Goal: Use online tool/utility: Utilize a website feature to perform a specific function

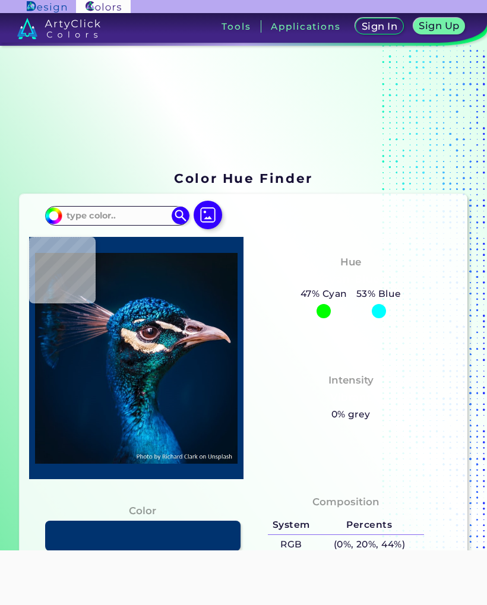
click at [214, 212] on img at bounding box center [208, 215] width 29 height 29
click at [0, 0] on input "file" at bounding box center [0, 0] width 0 height 0
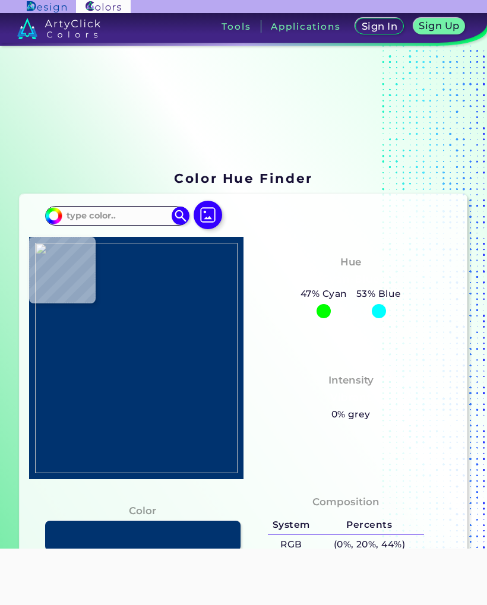
type input "#daced6"
type input "#DACED6"
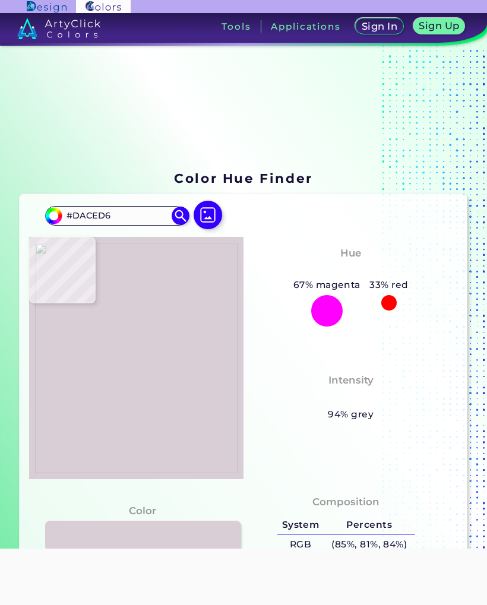
type input "#b58091"
type input "#B58091"
type input "#466b8c"
type input "#466B8C"
type input "#536989"
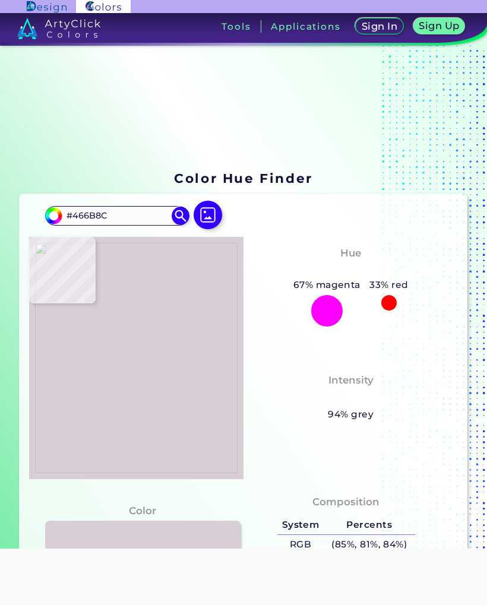
type input "#536989"
type input "#6b4841"
type input "#6B4841"
type input "#57352d"
type input "#57352D"
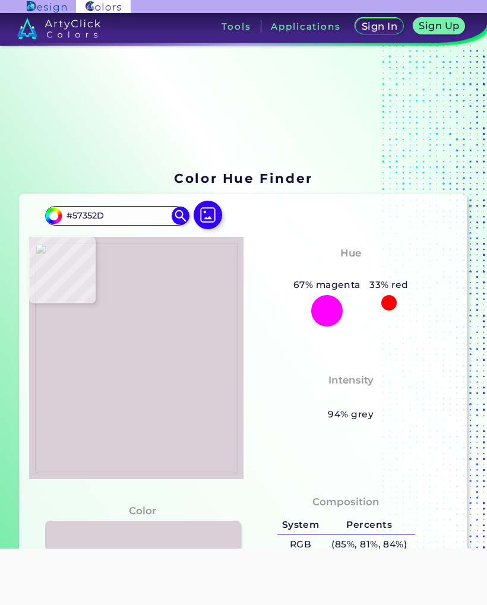
type input "#512d24"
type input "#512D24"
type input "#553127"
type input "#593329"
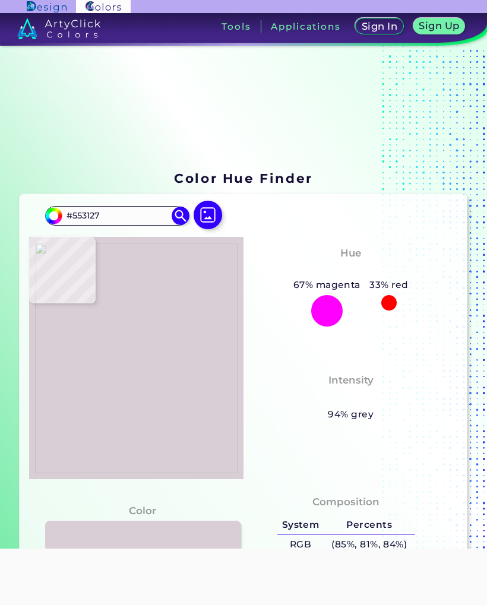
type input "#593329"
type input "#5d372e"
type input "#5D372E"
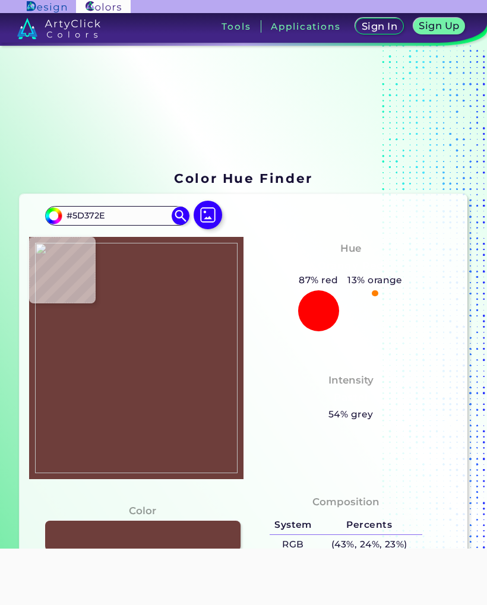
type input "#6e3e3b"
type input "#6E3E3B"
type input "#714445"
type input "#7d4c4f"
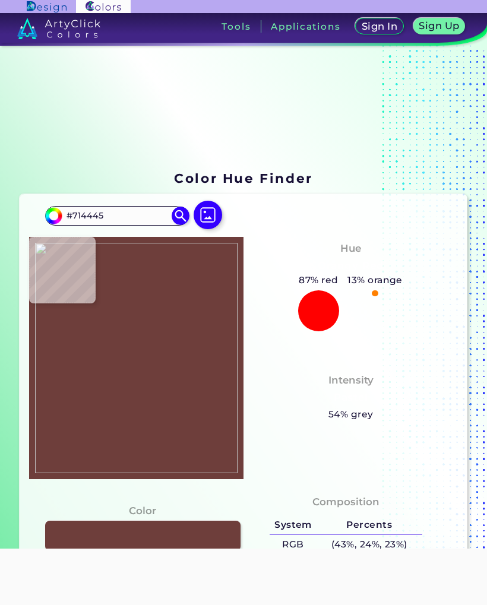
type input "#7D4C4F"
type input "#945b60"
type input "#945B60"
type input "#7f4e60"
type input "#7F4E60"
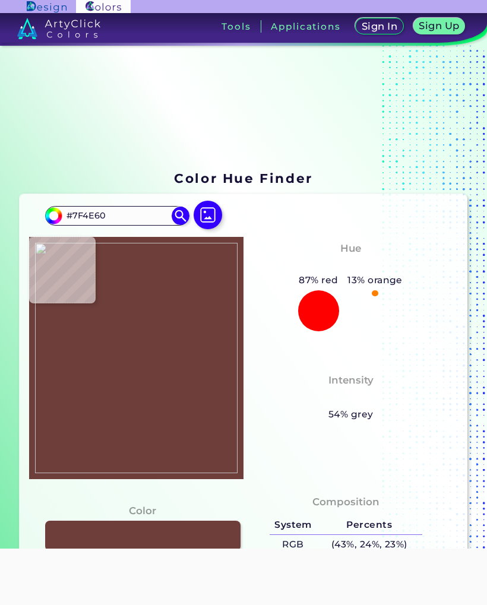
type input "#515f7f"
type input "#515F7F"
type input "#396190"
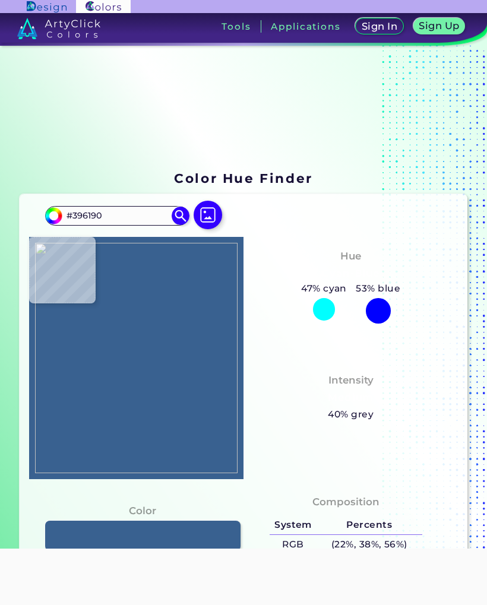
type input "#3c6088"
type input "#3C6088"
type input "#2b587a"
type input "#2B587A"
type input "#2a5577"
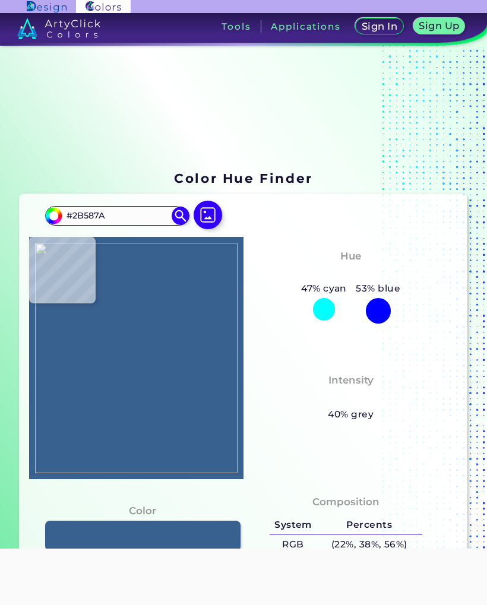
type input "#2A5577"
type input "#32527c"
type input "#32527C"
type input "#2a506f"
type input "#2A506F"
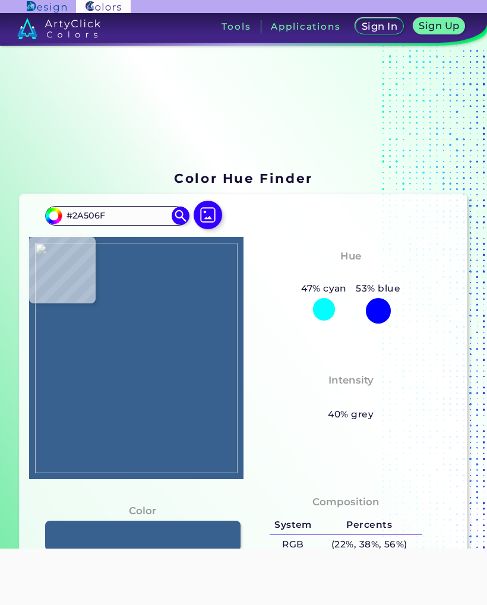
type input "#2a4963"
type input "#2A4963"
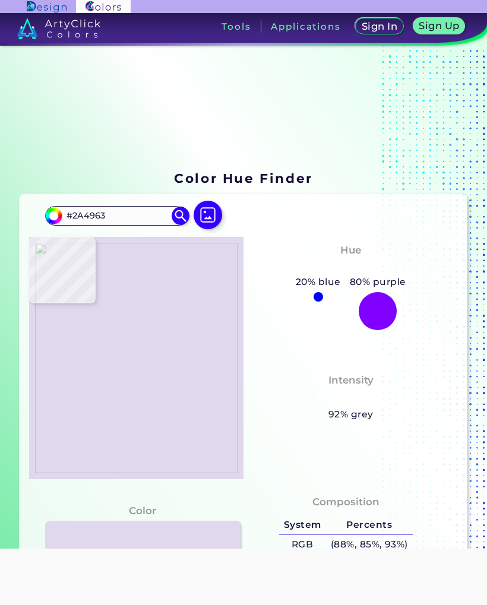
type input "#e0d8ec"
type input "#E0D8EC"
type input "#ddbfd3"
type input "#DDBFD3"
type input "#c46b8d"
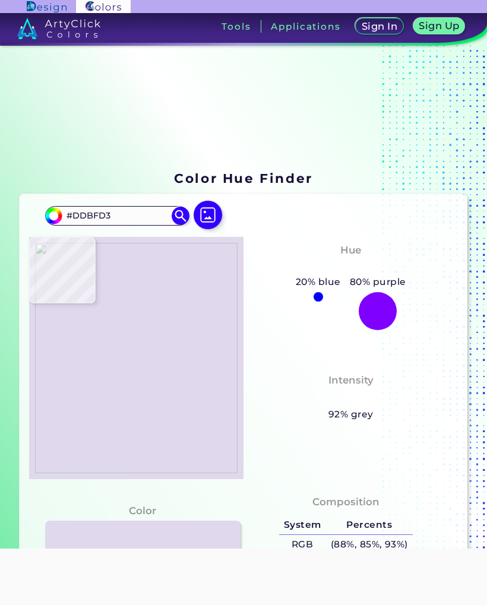
type input "#C46B8D"
type input "#ac4265"
type input "#AC4265"
type input "#a5284c"
type input "#A5284C"
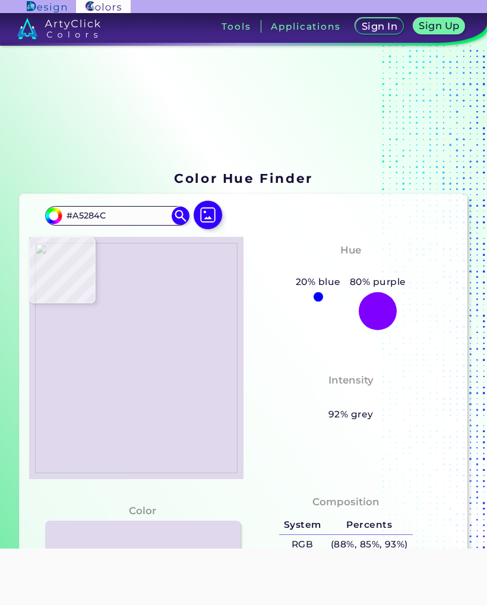
type input "#960f33"
type input "#960F33"
type input "#960f31"
type input "#960F31"
type input "#b93a61"
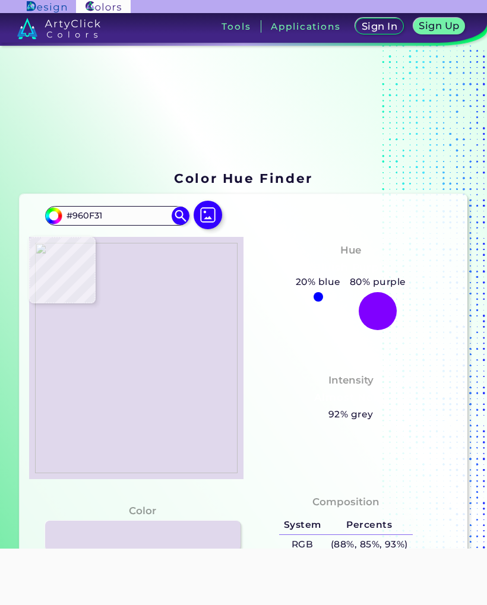
type input "#B93A61"
type input "#c14a6c"
type input "#C14A6C"
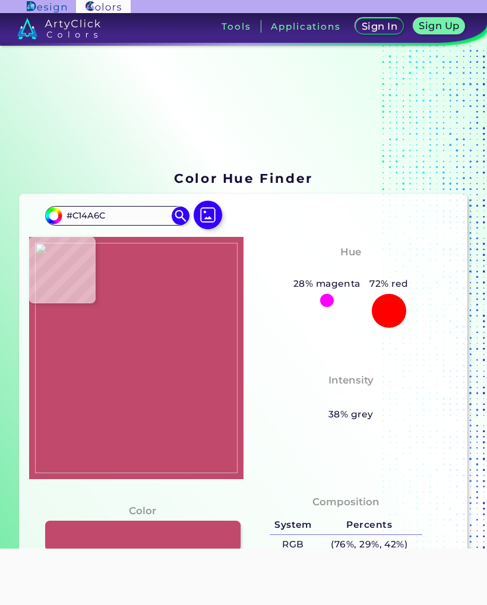
type input "#bd6285"
type input "#BD6285"
type input "#c66e94"
type input "#C66E94"
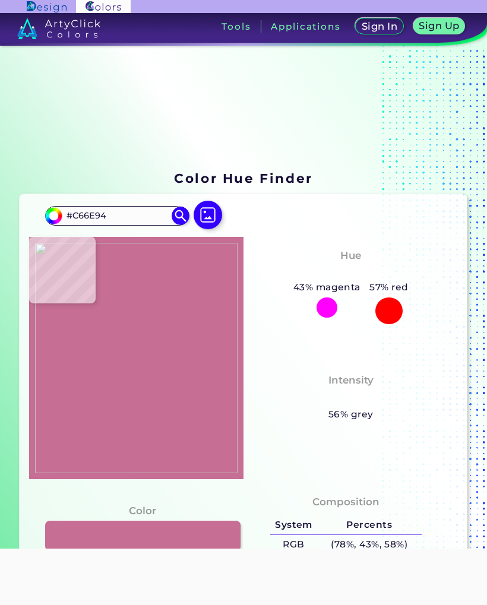
type input "#c87291"
type input "#C87291"
type input "#c76786"
type input "#C76786"
type input "#c14a6c"
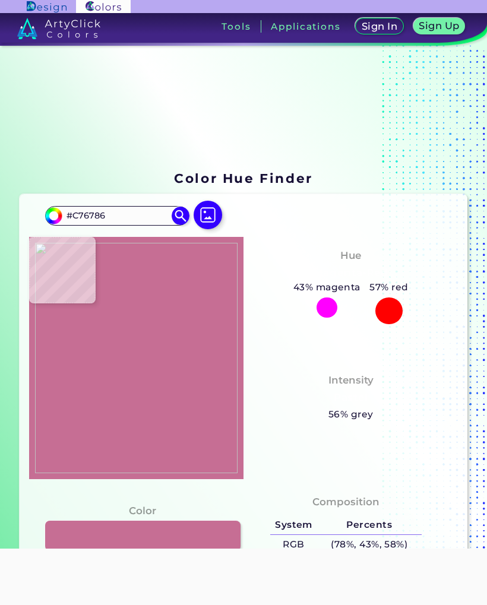
type input "#C14A6C"
type input "#b93a61"
type input "#B93A61"
type input "#960f31"
type input "#960F31"
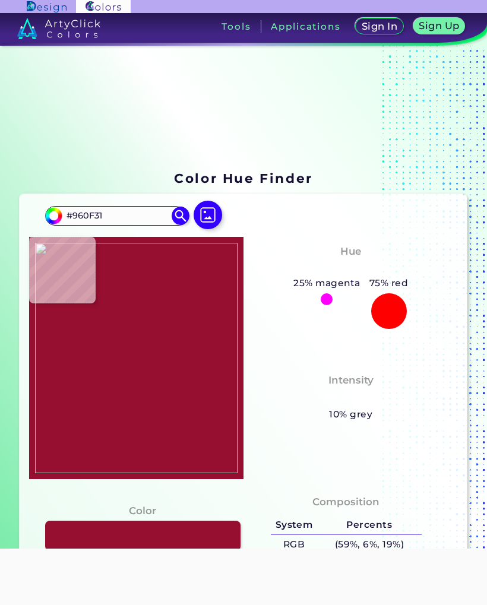
type input "#8b0424"
type input "#8B0424"
type input "#8a0522"
type input "#8A0522"
type input "#890722"
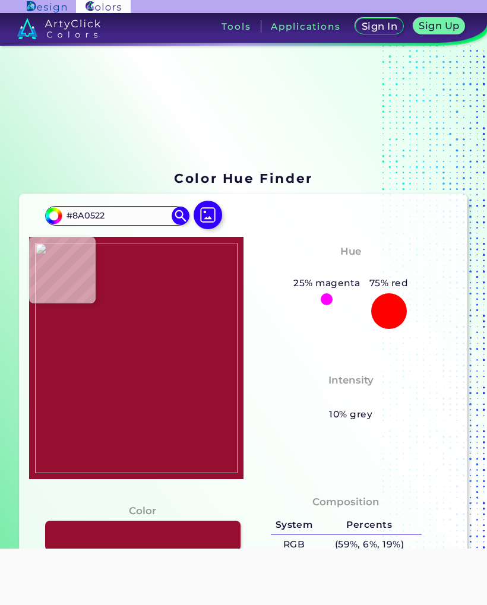
type input "#890722"
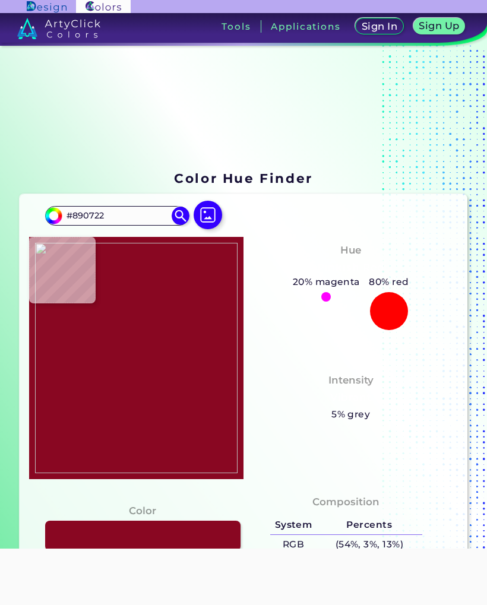
type input "#8b0420"
type input "#8B0420"
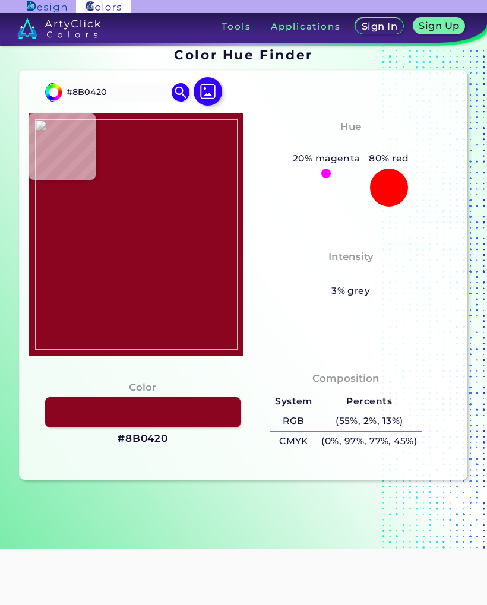
scroll to position [123, 0]
